Goal: Navigation & Orientation: Find specific page/section

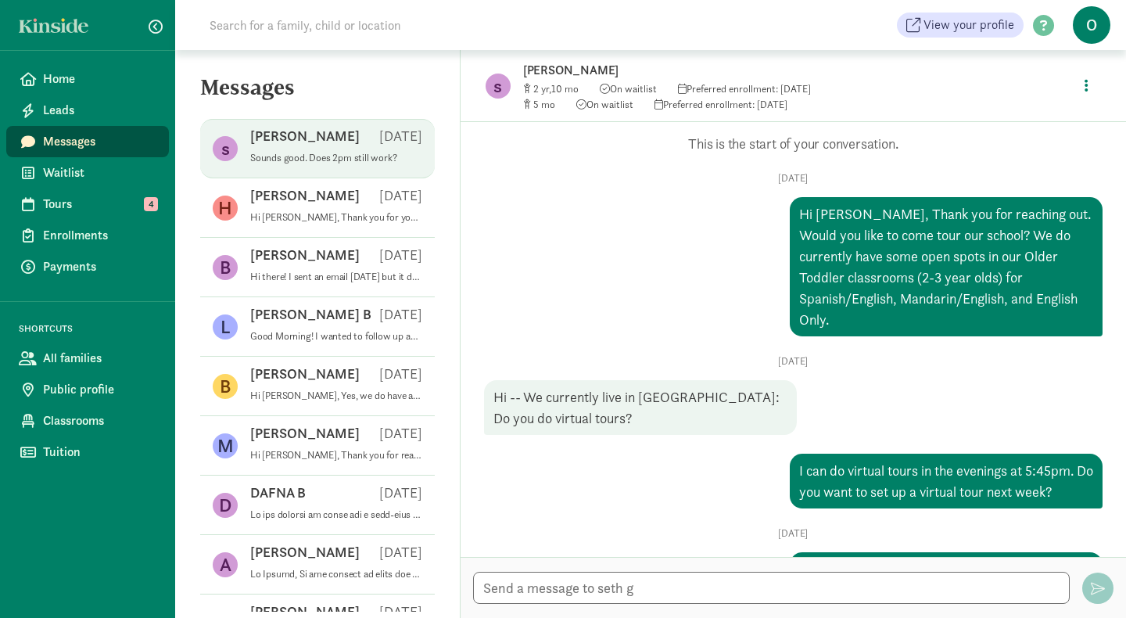
click at [76, 138] on span "Messages" at bounding box center [99, 141] width 113 height 19
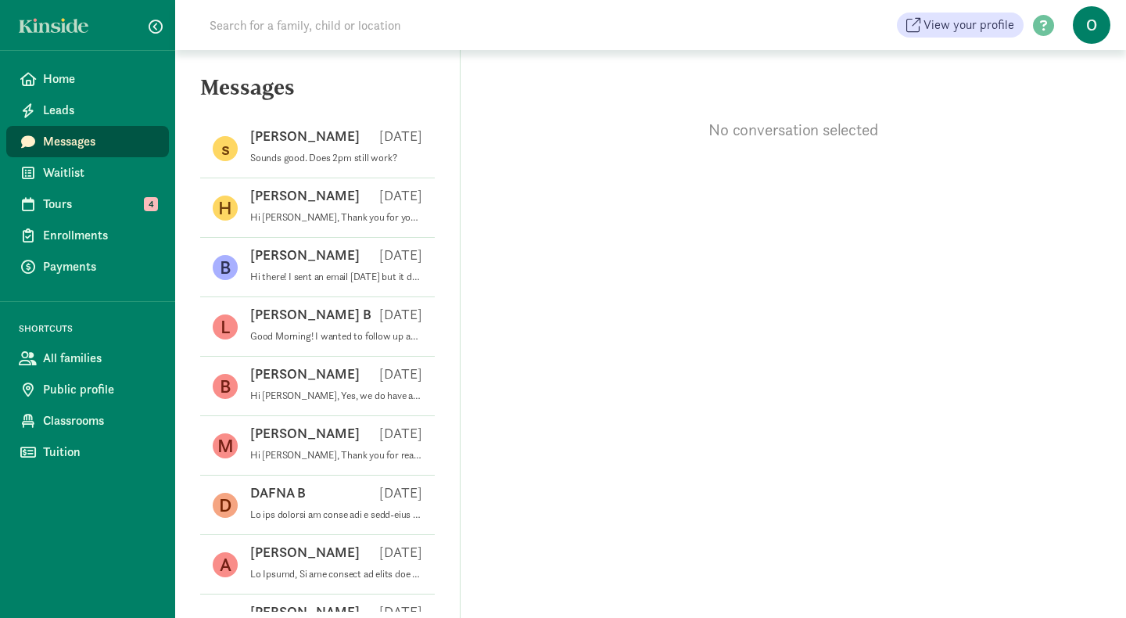
click at [602, 398] on div "No conversation selected" at bounding box center [794, 334] width 666 height 568
click at [559, 302] on div "No conversation selected" at bounding box center [794, 334] width 666 height 568
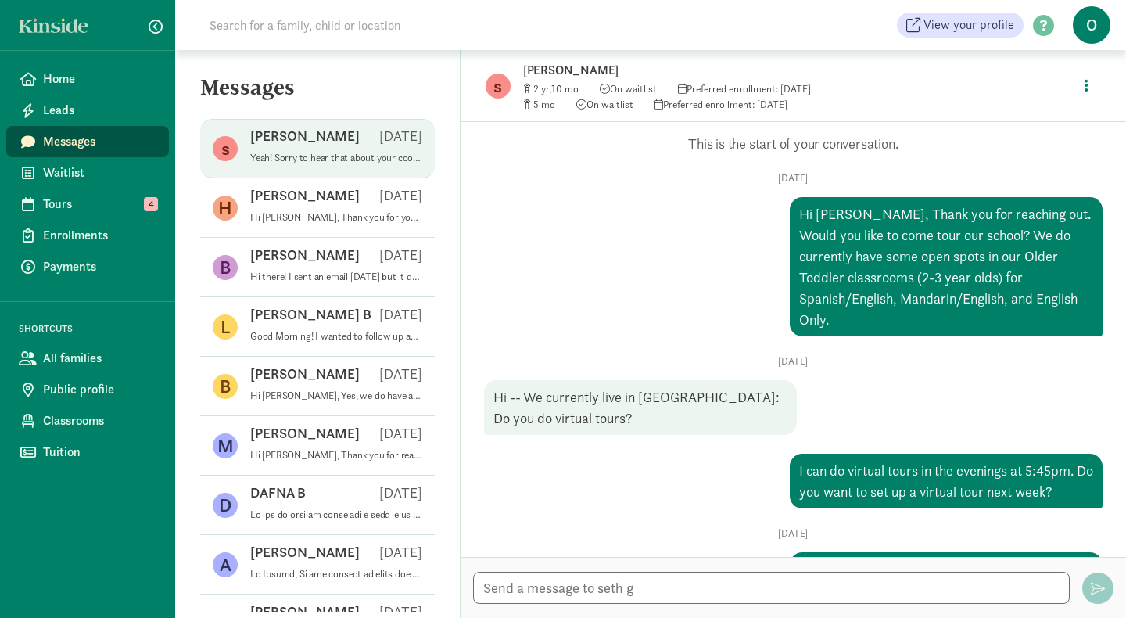
scroll to position [859, 0]
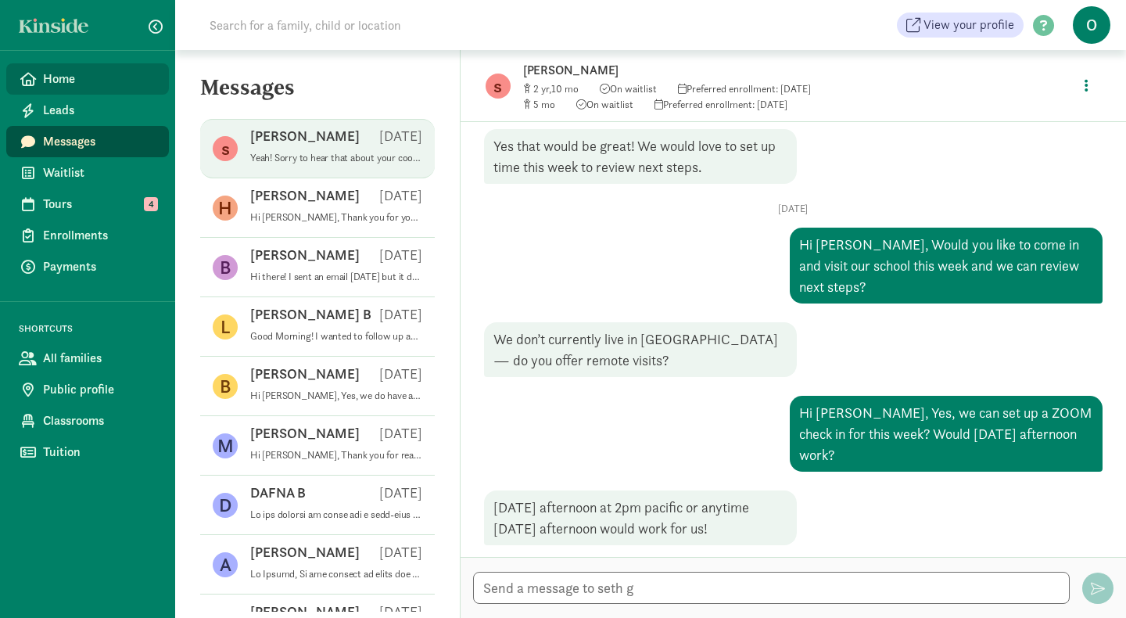
click at [58, 82] on span "Home" at bounding box center [99, 79] width 113 height 19
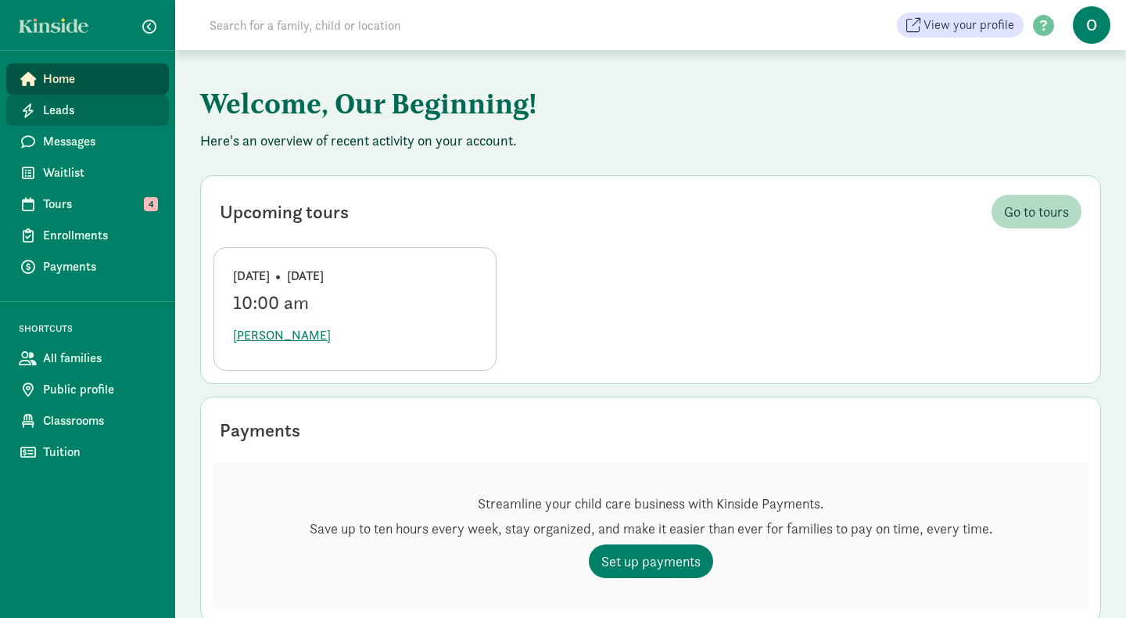
click at [69, 107] on span "Leads" at bounding box center [99, 110] width 113 height 19
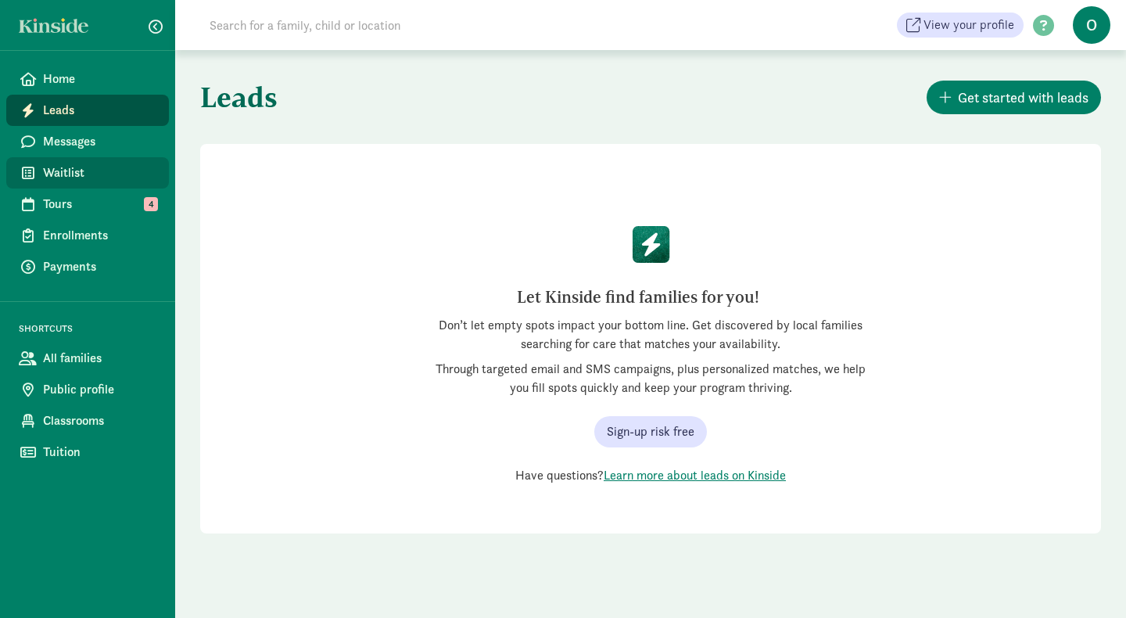
click at [78, 174] on span "Waitlist" at bounding box center [99, 172] width 113 height 19
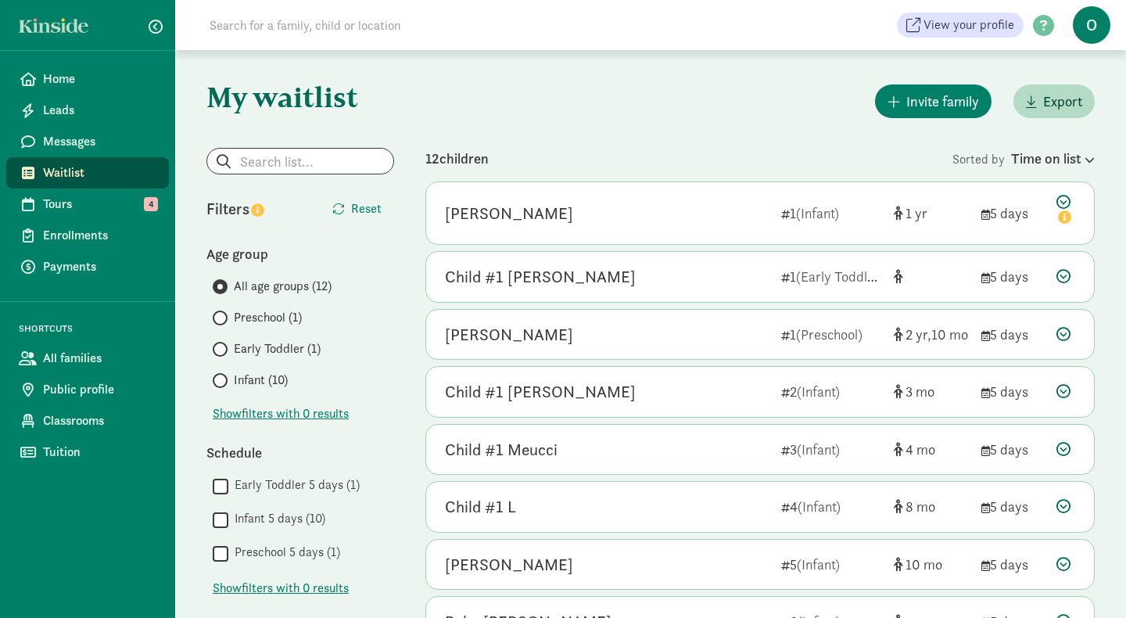
click at [646, 143] on div "My waitlist Invite family Export Show filters Filters Reset Age group All age g…" at bounding box center [650, 559] width 951 height 1019
